Goal: Find specific page/section: Find specific page/section

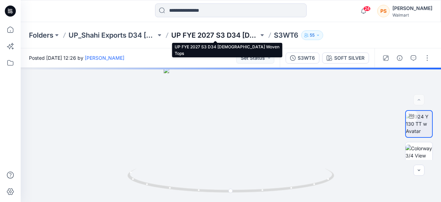
click at [223, 35] on p "UP FYE 2027 S3 D34 [DEMOGRAPHIC_DATA] Woven Tops" at bounding box center [215, 35] width 88 height 10
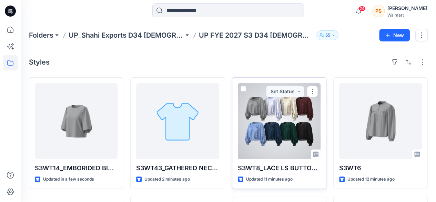
click at [304, 137] on div at bounding box center [279, 121] width 83 height 76
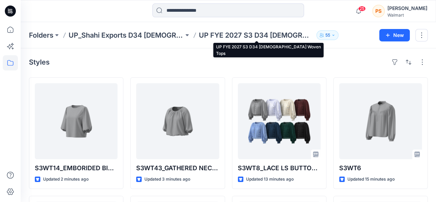
click at [234, 36] on p "UP FYE 2027 S3 D34 [DEMOGRAPHIC_DATA] Woven Tops" at bounding box center [256, 35] width 115 height 10
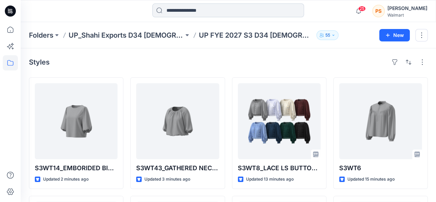
click at [250, 15] on input at bounding box center [228, 10] width 152 height 14
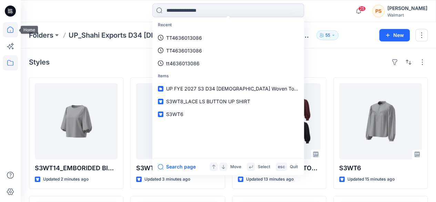
click at [12, 27] on icon at bounding box center [10, 29] width 15 height 15
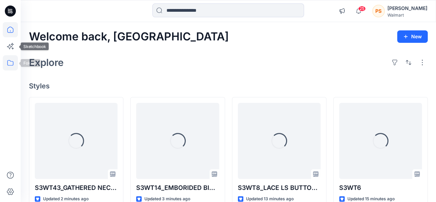
click at [12, 60] on icon at bounding box center [10, 62] width 15 height 15
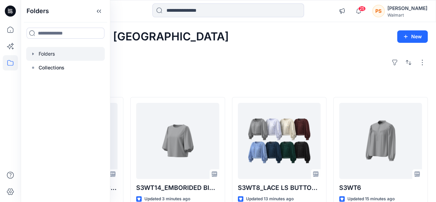
click at [52, 58] on div at bounding box center [65, 54] width 79 height 14
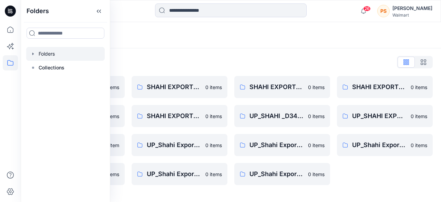
click at [163, 55] on div "Folders List Shahi 3D Sample Share Group 0 items Shahi Exports_D34_Dresses 0 it…" at bounding box center [231, 120] width 420 height 145
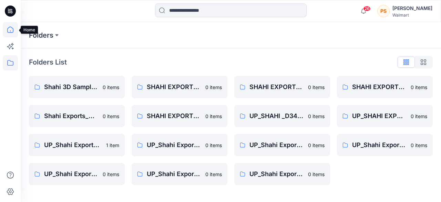
click at [6, 31] on icon at bounding box center [10, 29] width 15 height 15
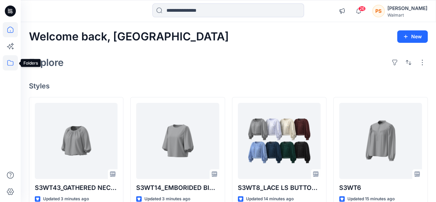
click at [9, 60] on icon at bounding box center [10, 62] width 15 height 15
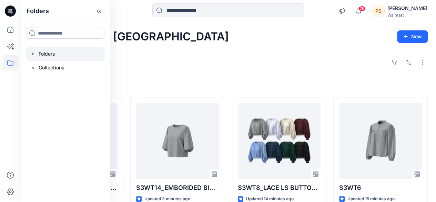
click at [49, 55] on div at bounding box center [65, 54] width 79 height 14
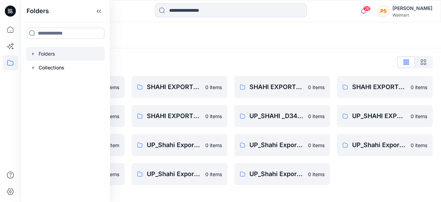
click at [285, 62] on div "Folders List" at bounding box center [231, 61] width 404 height 11
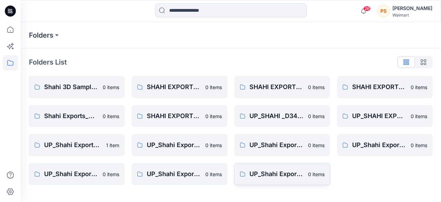
click at [245, 174] on icon at bounding box center [242, 173] width 5 height 5
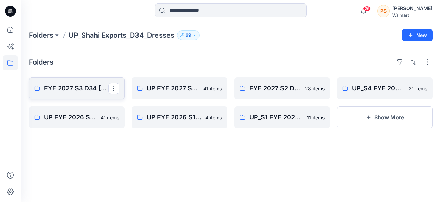
click at [92, 92] on p "FYE 2027 S3 D34 [DEMOGRAPHIC_DATA] Dresses - Shahi" at bounding box center [76, 88] width 64 height 10
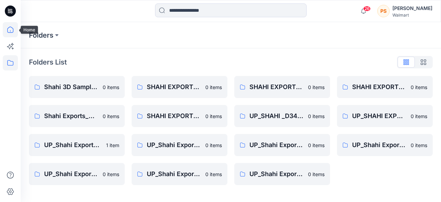
click at [15, 28] on icon at bounding box center [10, 29] width 15 height 15
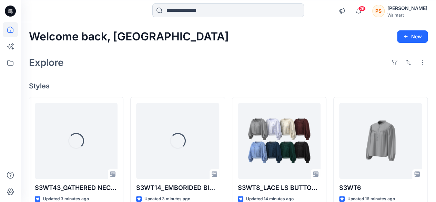
click at [198, 10] on input at bounding box center [228, 10] width 152 height 14
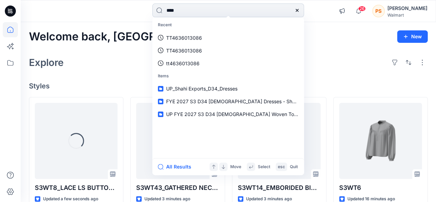
type input "*****"
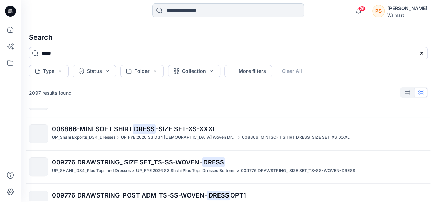
scroll to position [103, 0]
